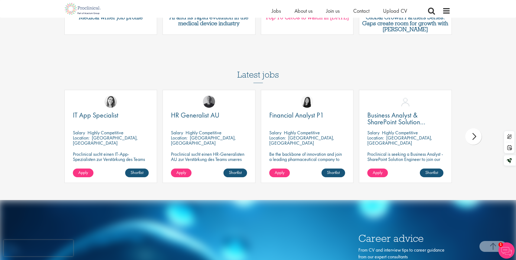
scroll to position [2018, 0]
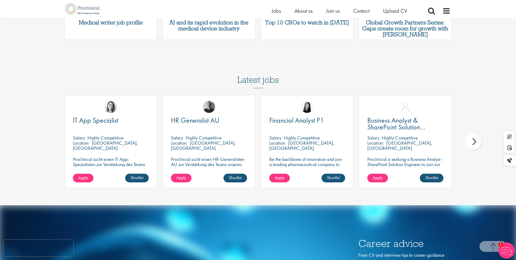
click at [474, 133] on div "next" at bounding box center [474, 141] width 16 height 16
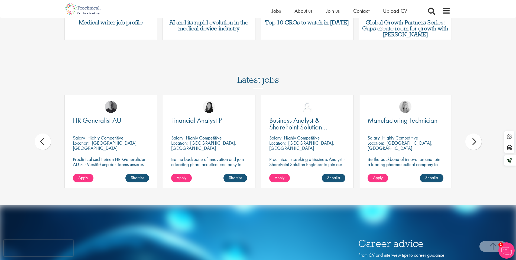
click at [473, 133] on div "next" at bounding box center [474, 141] width 16 height 16
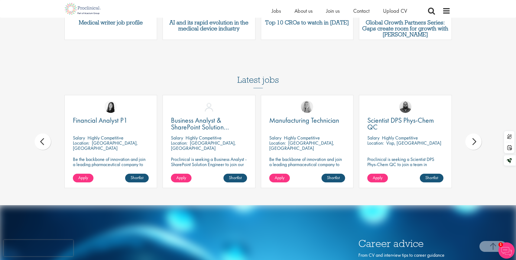
click at [473, 133] on div "next" at bounding box center [474, 141] width 16 height 16
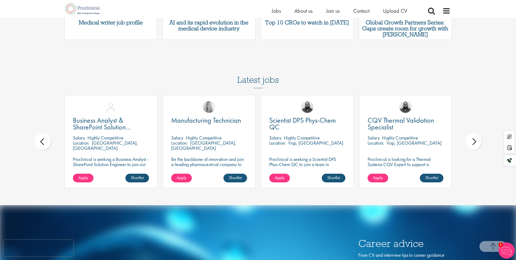
click at [473, 133] on div "next" at bounding box center [474, 141] width 16 height 16
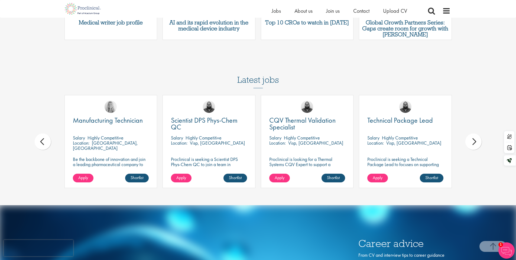
click at [473, 133] on div "next" at bounding box center [474, 141] width 16 height 16
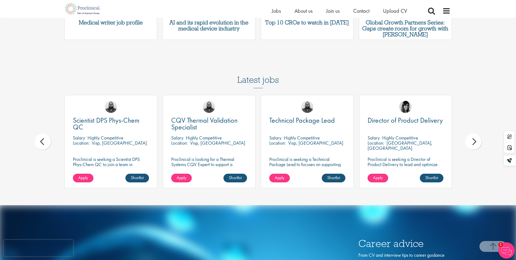
click at [473, 133] on div "next" at bounding box center [474, 141] width 16 height 16
